Goal: Transaction & Acquisition: Purchase product/service

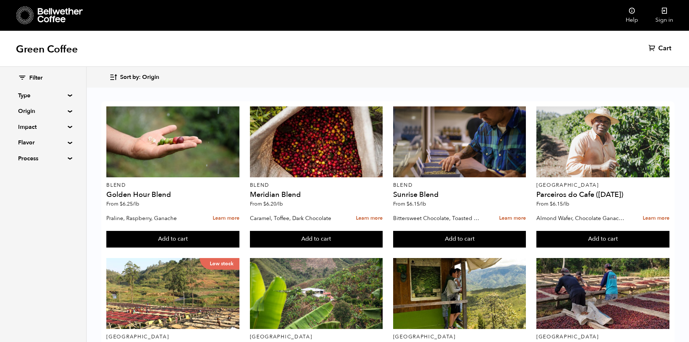
scroll to position [325, 0]
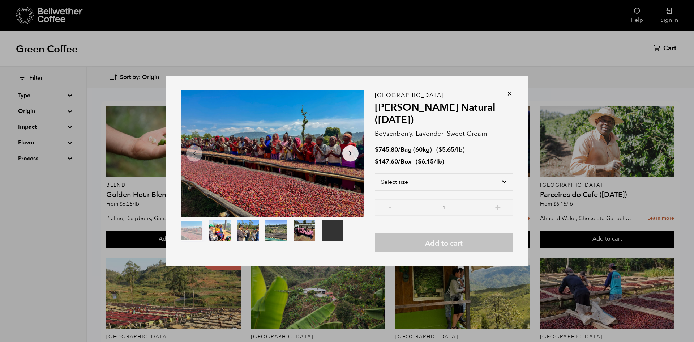
click at [509, 97] on icon at bounding box center [509, 93] width 7 height 7
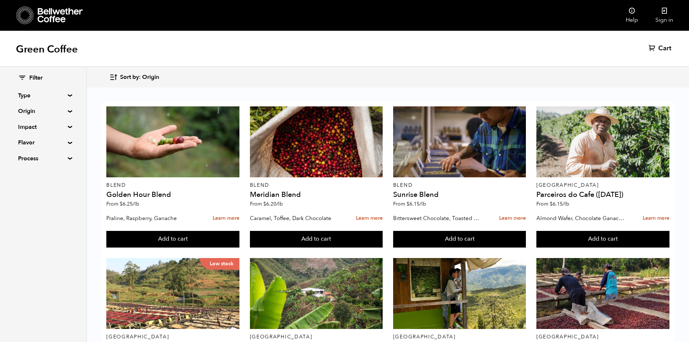
click at [56, 161] on summary "Process" at bounding box center [43, 158] width 50 height 9
drag, startPoint x: 60, startPoint y: 157, endPoint x: 61, endPoint y: 150, distance: 6.9
click at [60, 157] on summary "Process" at bounding box center [43, 158] width 50 height 9
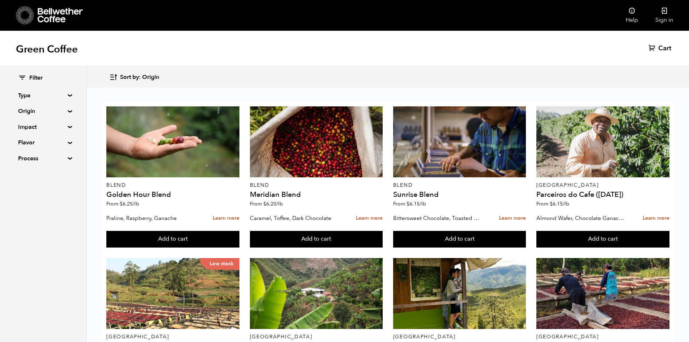
click at [59, 137] on div "Filter Type Blend Single Origin Decaf Seasonal Year Round Origin Blend [GEOGRAP…" at bounding box center [43, 118] width 50 height 89
click at [58, 139] on summary "Flavor" at bounding box center [43, 142] width 50 height 9
click at [60, 132] on div "Filter Type Blend Single Origin Decaf Seasonal Year Round Origin Blend [GEOGRAP…" at bounding box center [43, 155] width 50 height 162
click at [63, 126] on summary "Impact" at bounding box center [43, 127] width 50 height 9
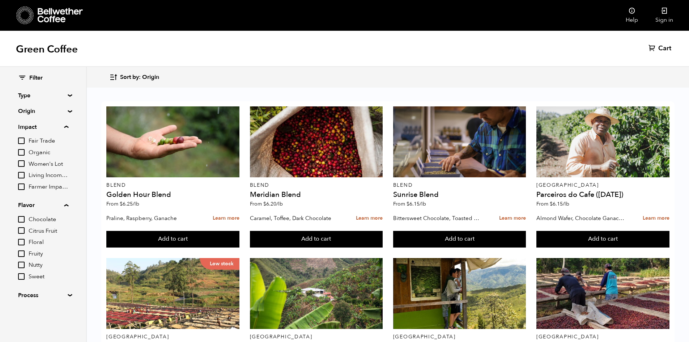
click at [24, 153] on input "Organic" at bounding box center [21, 152] width 7 height 7
checkbox input "true"
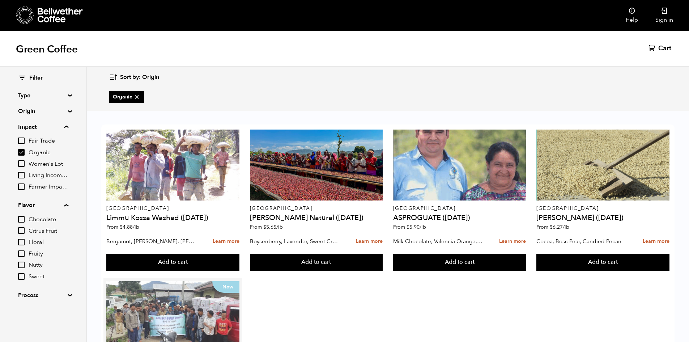
scroll to position [103, 0]
click at [154, 281] on div "New" at bounding box center [172, 316] width 133 height 71
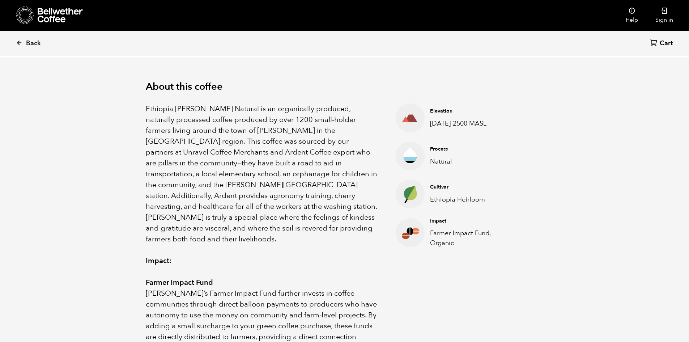
scroll to position [217, 0]
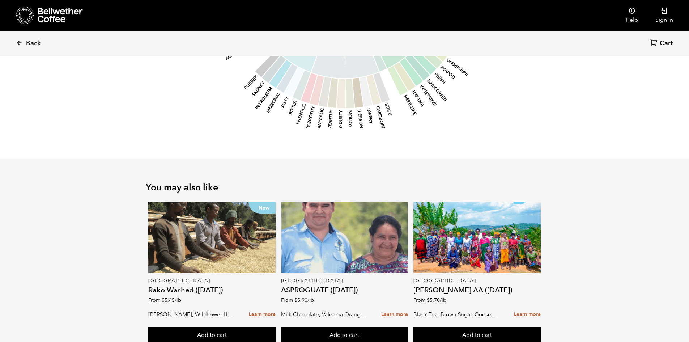
scroll to position [823, 0]
